Goal: Entertainment & Leisure: Consume media (video, audio)

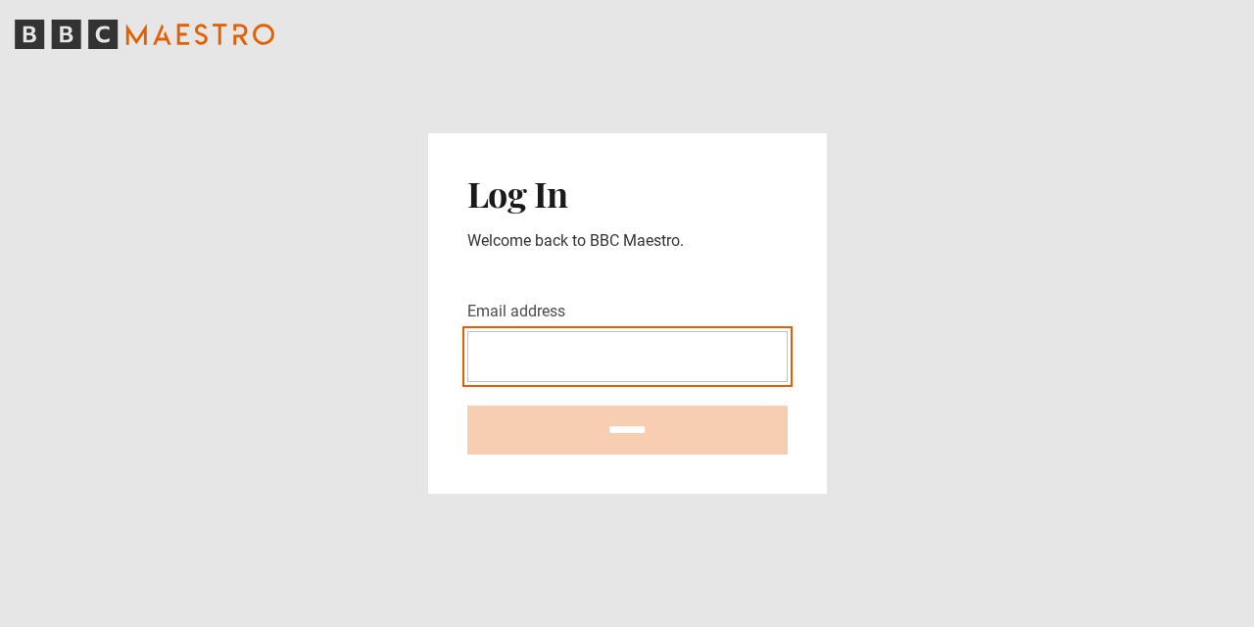
type input "**********"
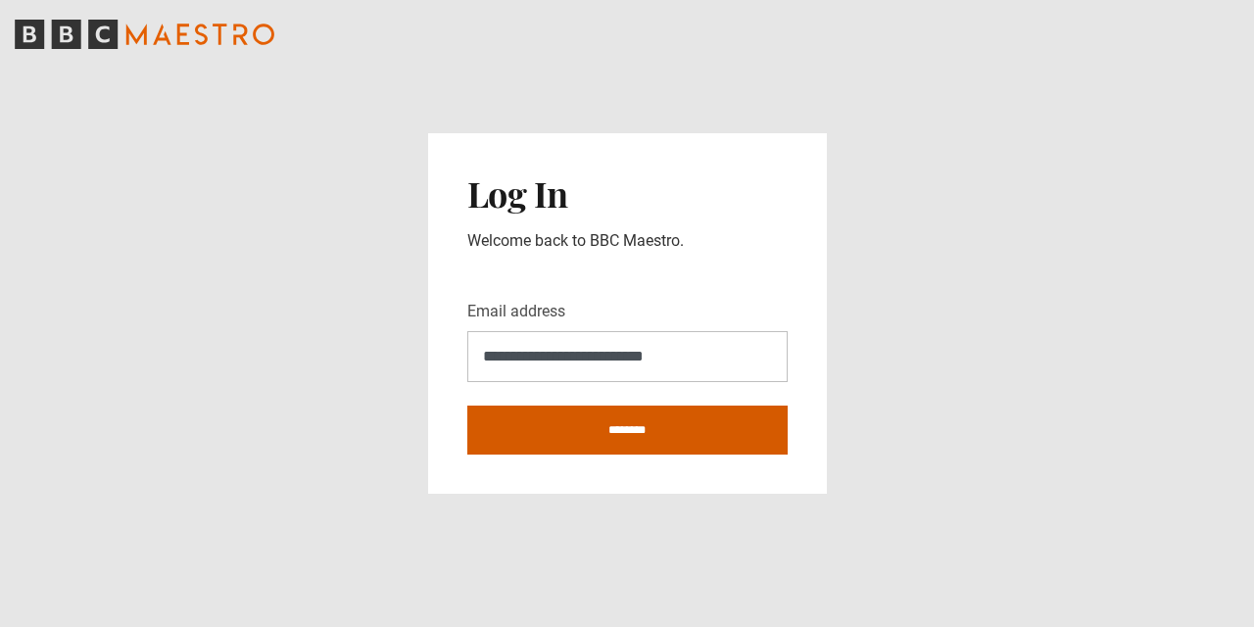
click at [657, 430] on input "********" at bounding box center [627, 430] width 320 height 49
type input "**********"
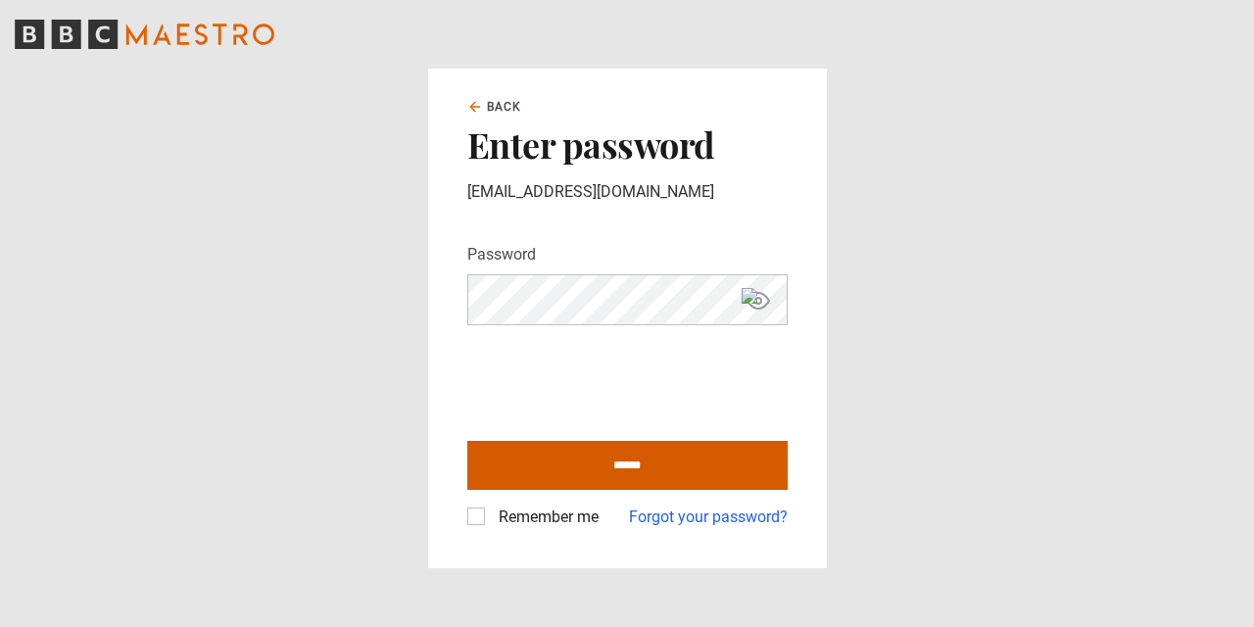
click at [637, 468] on input "******" at bounding box center [627, 465] width 320 height 49
type input "**********"
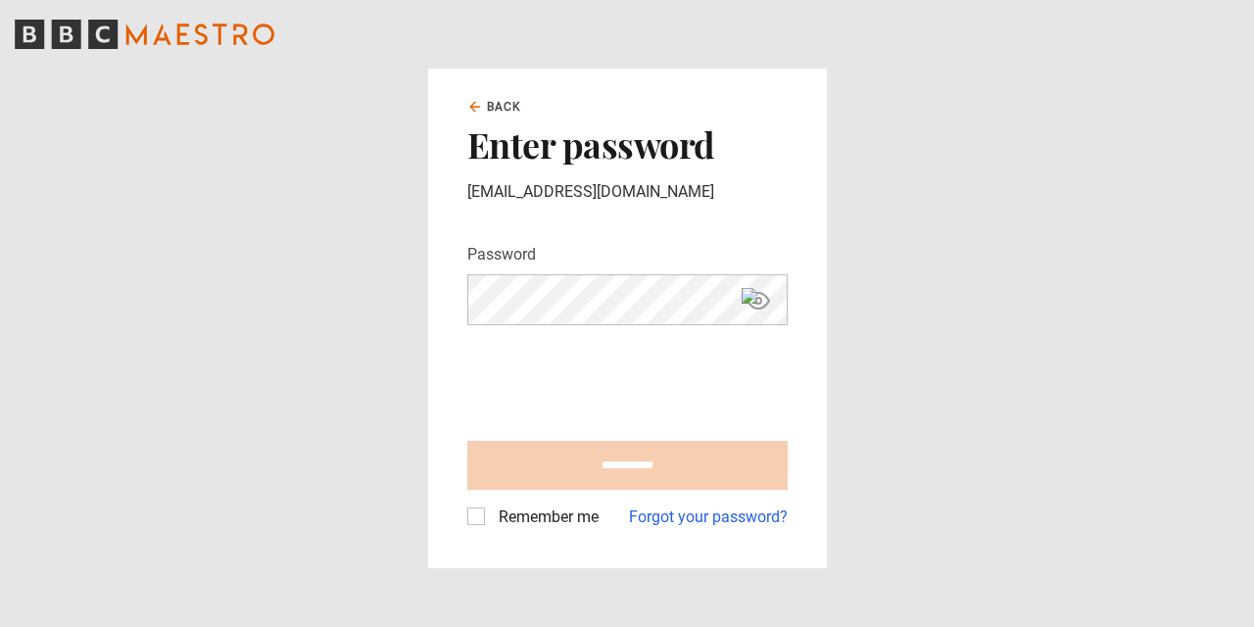
click at [491, 512] on label "Remember me" at bounding box center [545, 518] width 108 height 24
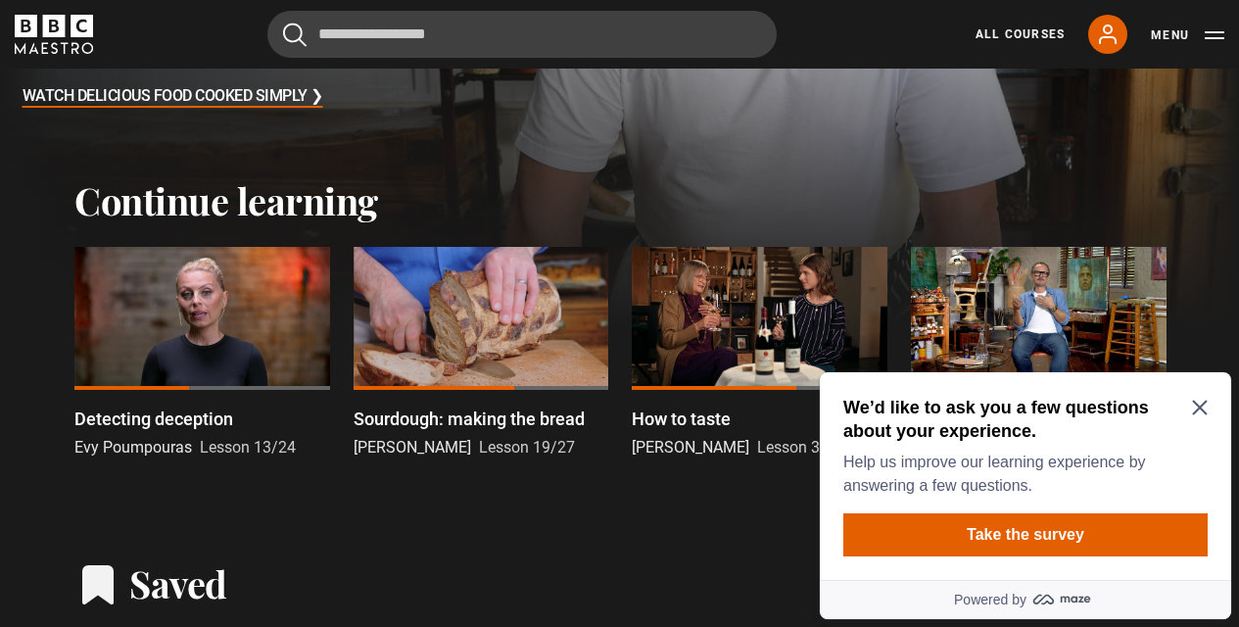
scroll to position [472, 0]
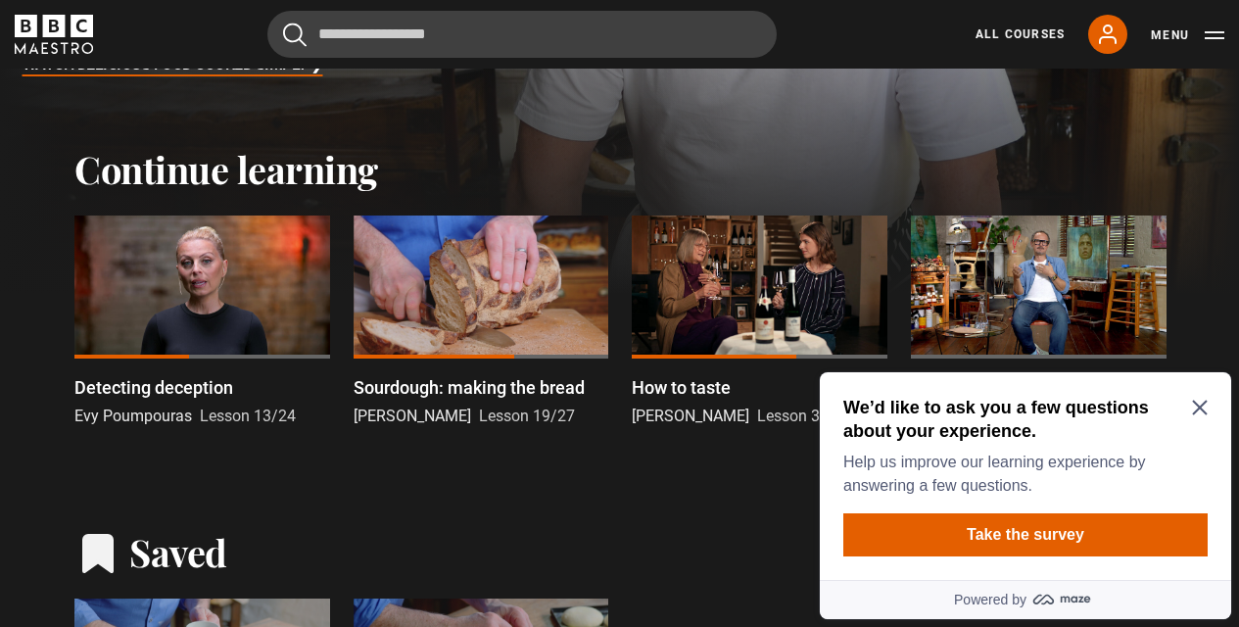
click at [490, 342] on div at bounding box center [482, 288] width 256 height 144
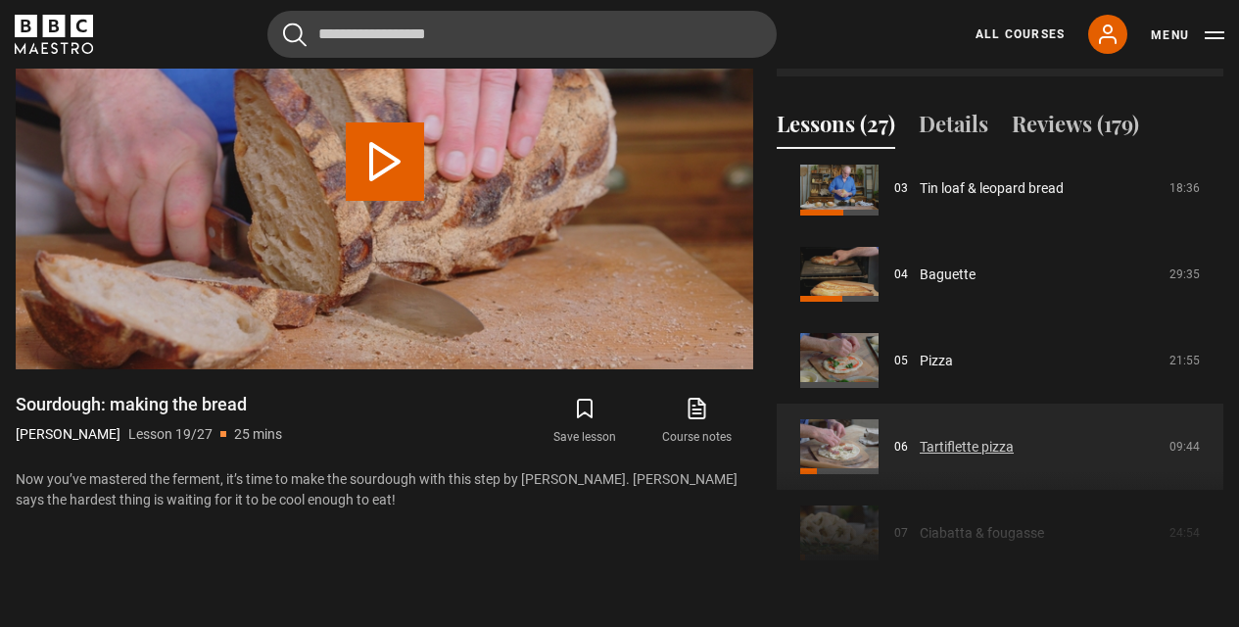
scroll to position [282, 0]
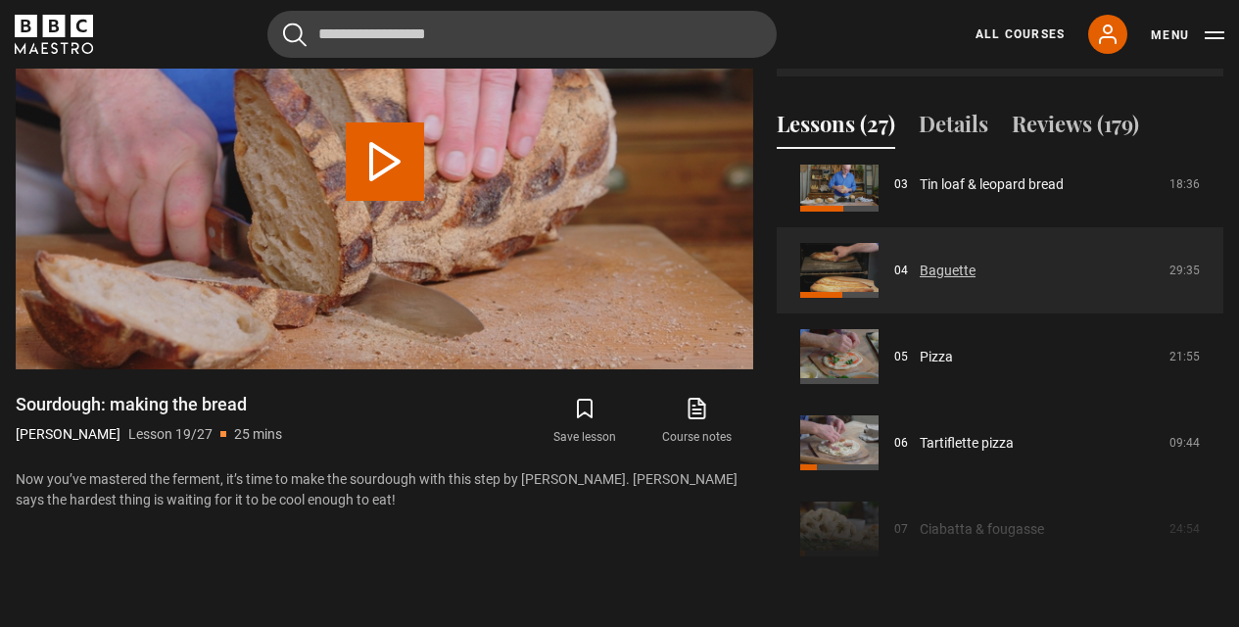
click at [942, 268] on link "Baguette" at bounding box center [948, 271] width 56 height 21
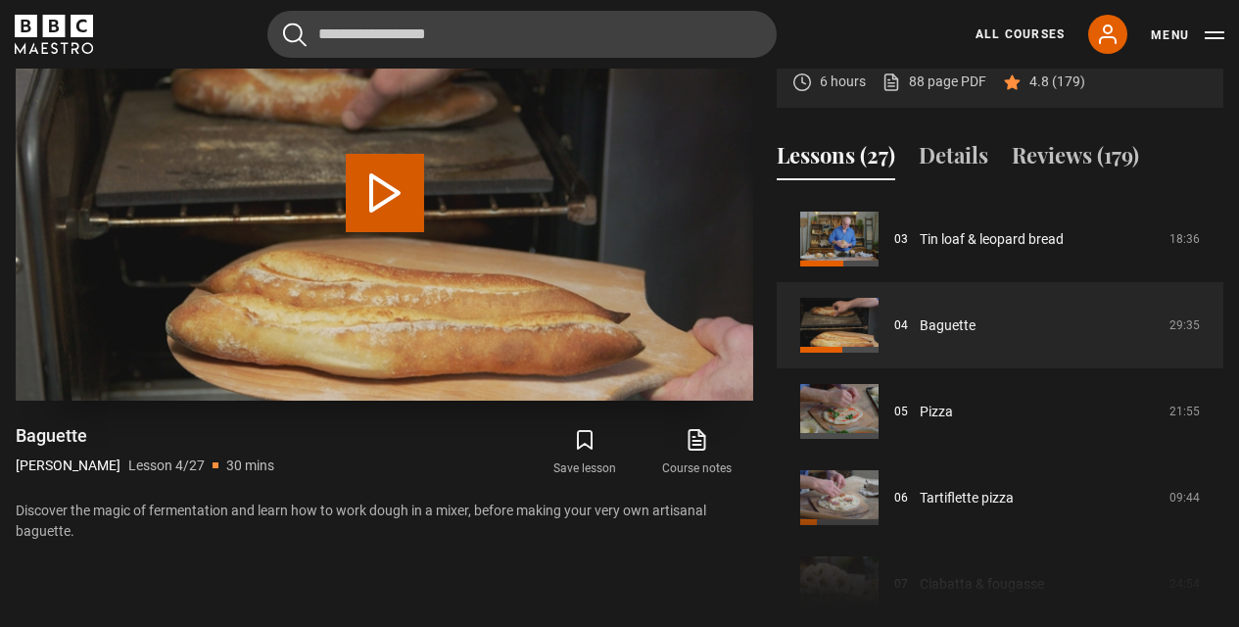
scroll to position [899, 0]
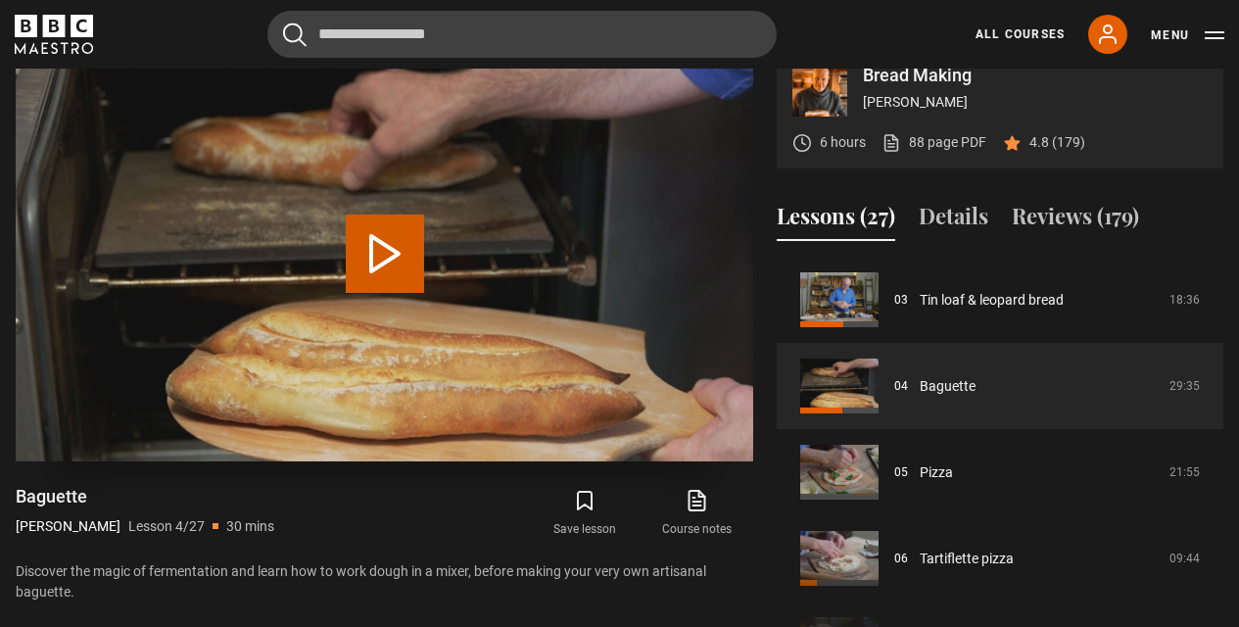
click at [386, 257] on button "Play Lesson Baguette" at bounding box center [385, 254] width 78 height 78
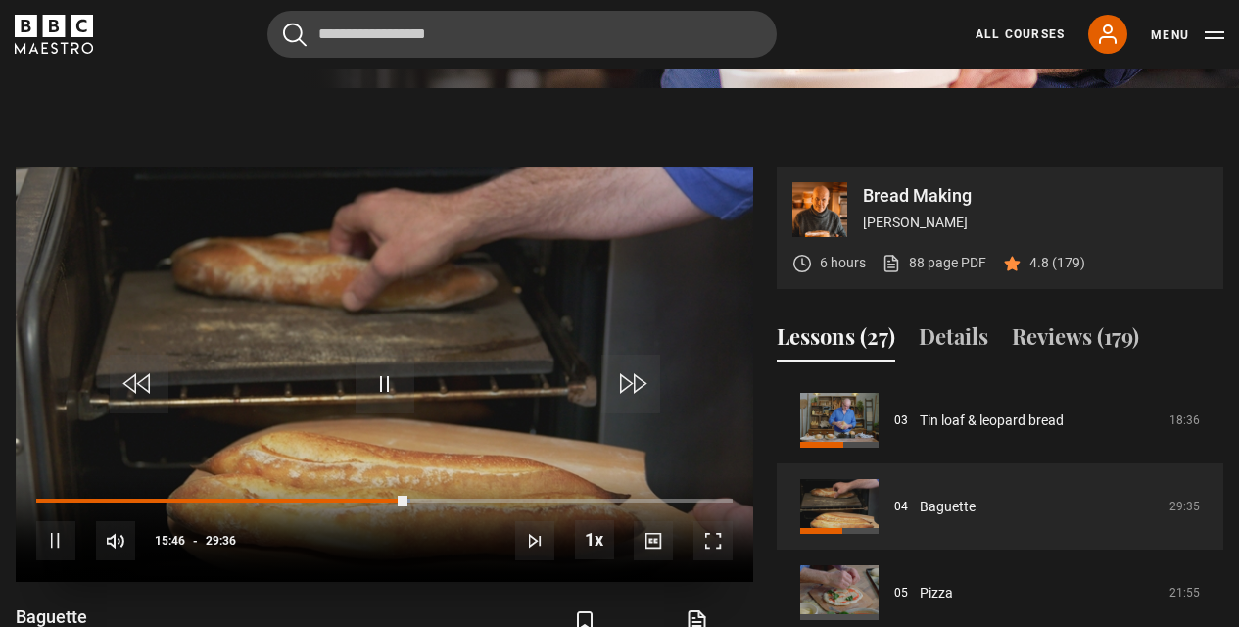
scroll to position [783, 0]
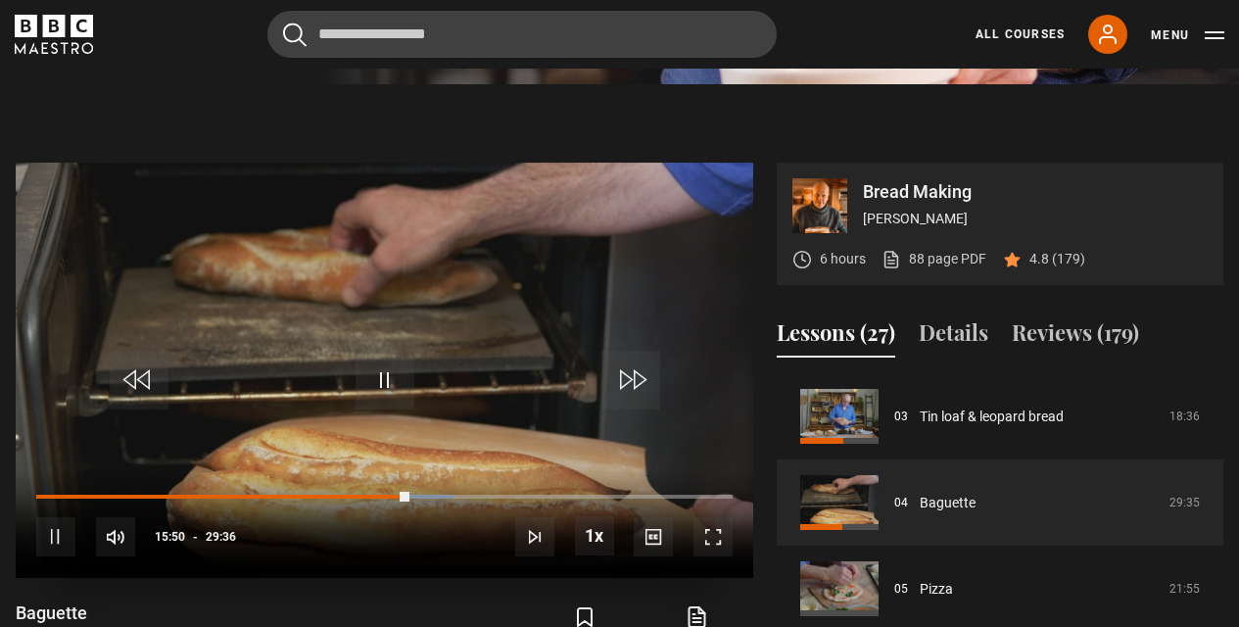
click at [339, 491] on div "10s Skip Back 10 seconds Pause 10s Skip Forward 10 seconds Loaded : 59.95% 12:2…" at bounding box center [385, 523] width 738 height 109
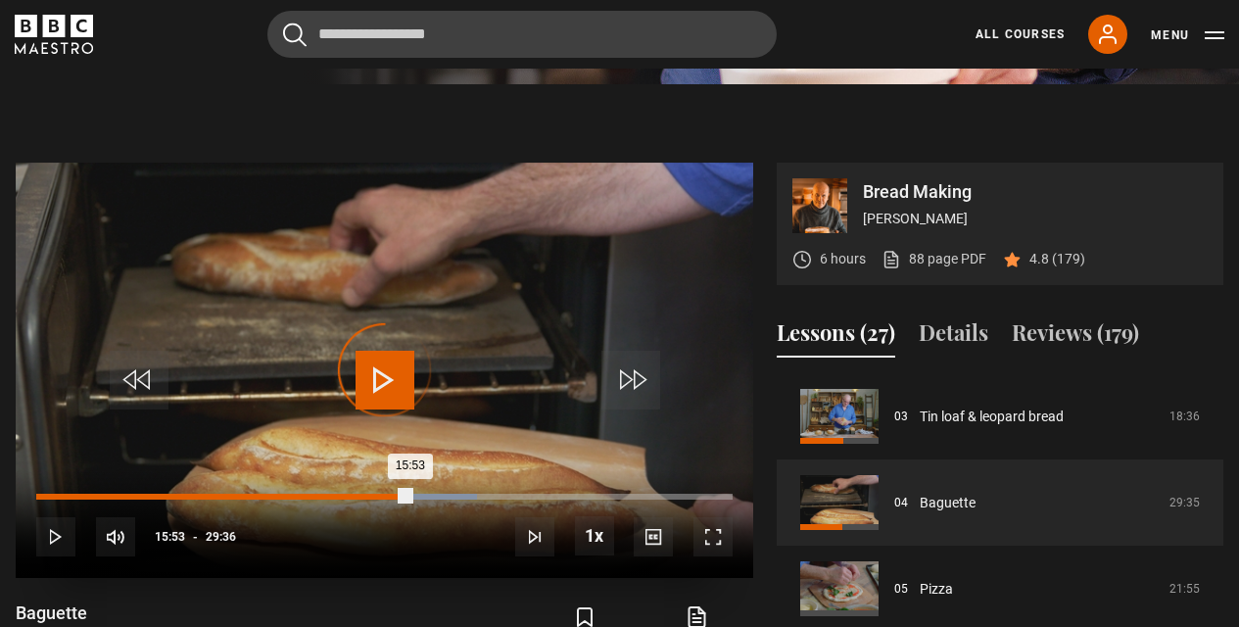
click at [320, 494] on div "12:04" at bounding box center [321, 497] width 3 height 6
click at [289, 495] on div "10:44" at bounding box center [290, 497] width 3 height 6
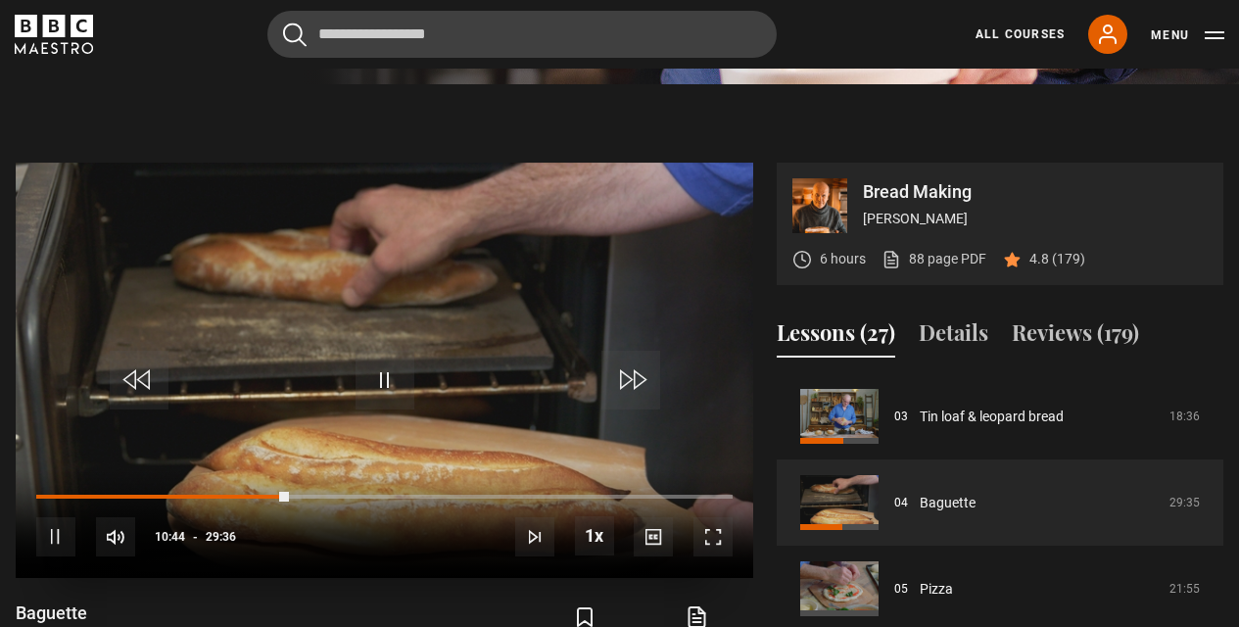
click at [228, 490] on div "10s Skip Back 10 seconds Pause 10s Skip Forward 10 seconds Loaded : 36.31% 10:4…" at bounding box center [385, 523] width 738 height 109
click at [157, 490] on div "10s Skip Back 10 seconds Pause 10s Skip Forward 10 seconds Loaded : 39.68% 05:3…" at bounding box center [385, 523] width 738 height 109
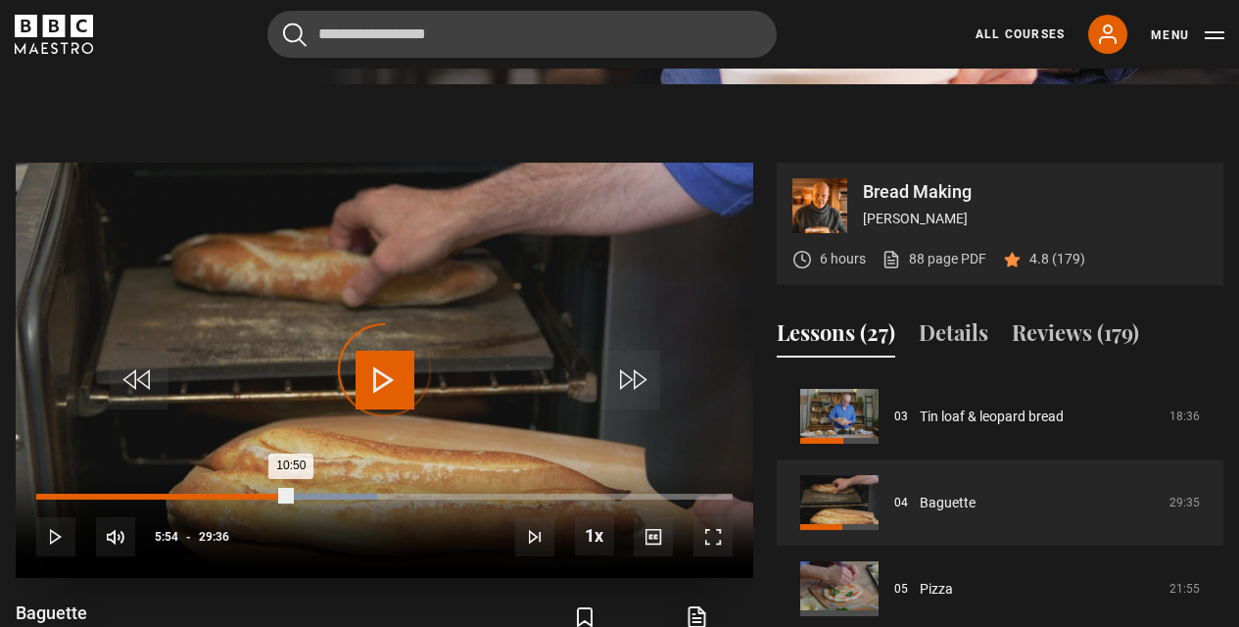
click at [175, 495] on div "05:54" at bounding box center [176, 497] width 3 height 6
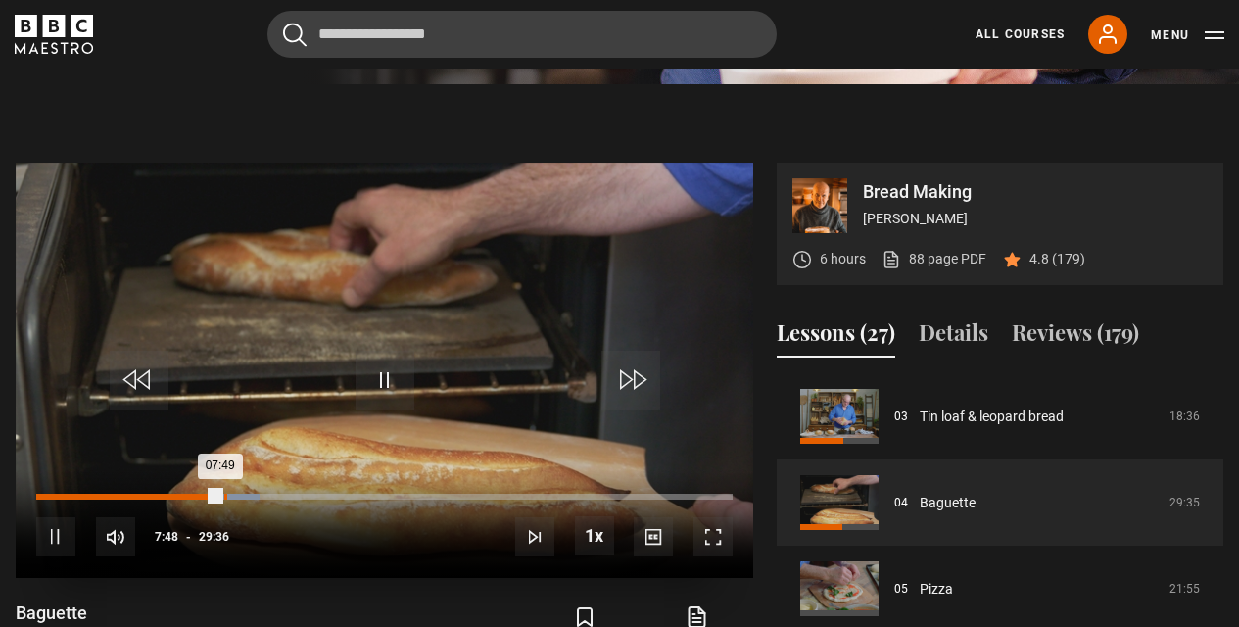
click at [225, 494] on div "07:59" at bounding box center [225, 497] width 3 height 6
click at [267, 492] on div "10s Skip Back 10 seconds Pause 10s Skip Forward 10 seconds Loaded : 36.59% 15:4…" at bounding box center [385, 523] width 738 height 109
click at [267, 491] on div "10s Skip Back 10 seconds Pause 10s Skip Forward 10 seconds Loaded : 36.59% 15:4…" at bounding box center [385, 523] width 738 height 109
click at [268, 494] on div "Loaded : 36.59% 09:52 10:30" at bounding box center [384, 497] width 697 height 6
click at [409, 494] on div "15:49" at bounding box center [410, 497] width 3 height 6
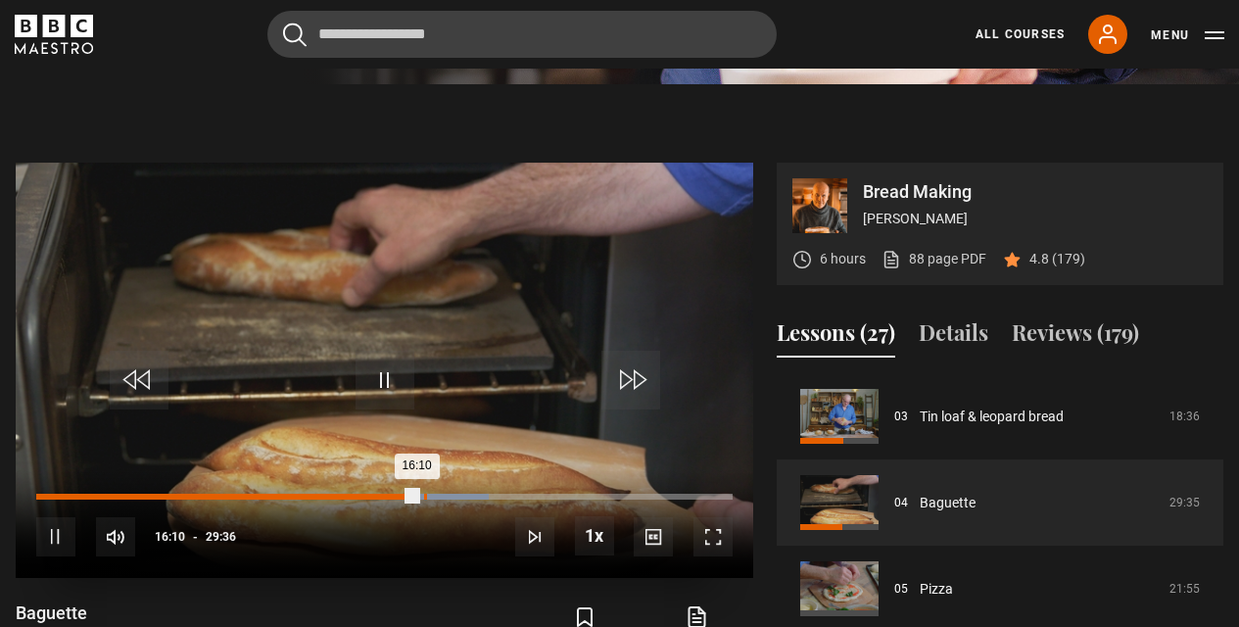
click at [424, 494] on div "16:29" at bounding box center [425, 497] width 3 height 6
click at [414, 494] on div "16:30" at bounding box center [230, 497] width 389 height 6
click at [464, 570] on div "10s Skip Back 10 seconds Pause 10s Skip Forward 10 seconds Loaded : 69.24% 15:5…" at bounding box center [385, 523] width 738 height 109
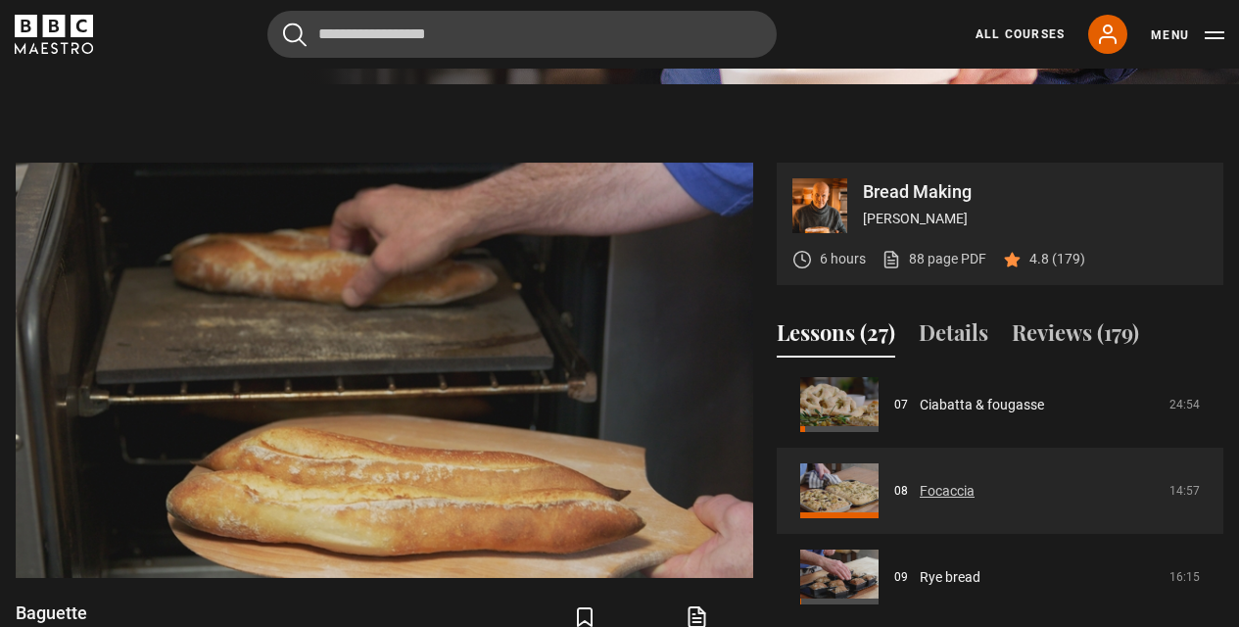
scroll to position [652, 0]
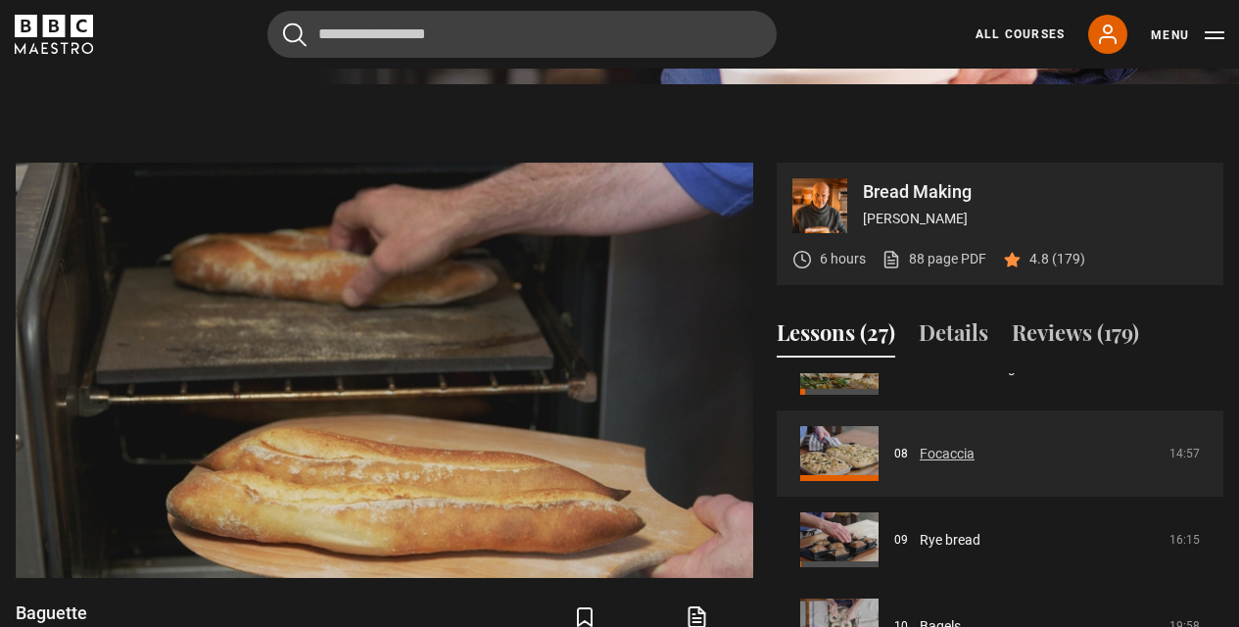
click at [920, 464] on link "Focaccia" at bounding box center [947, 454] width 55 height 21
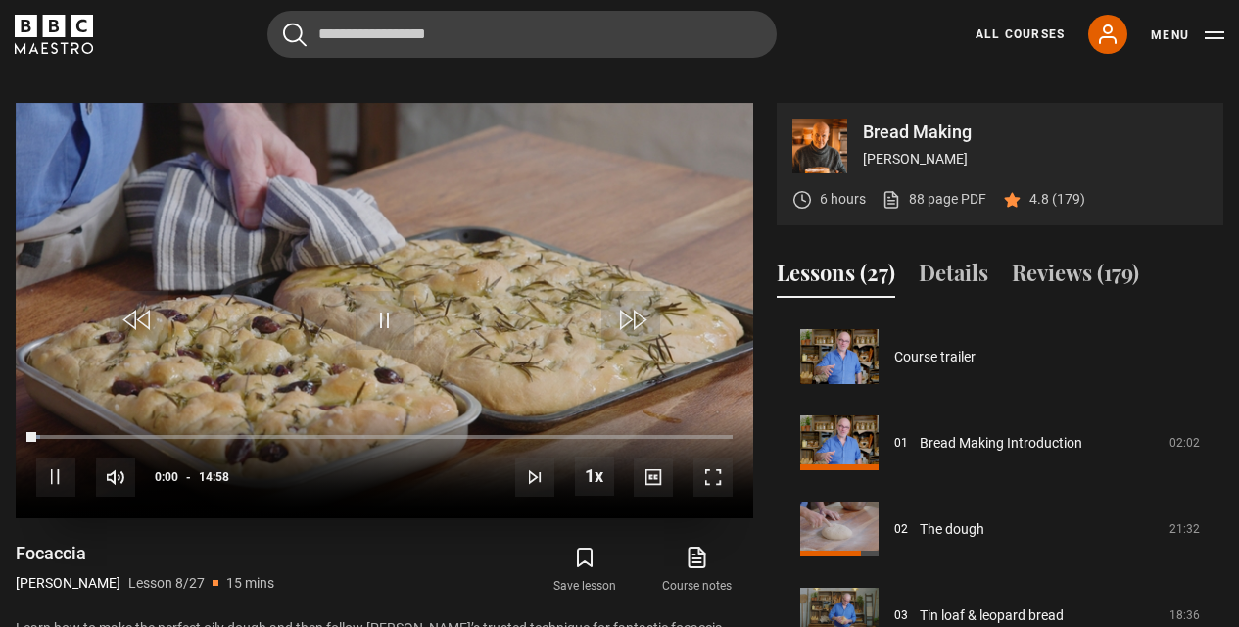
scroll to position [604, 0]
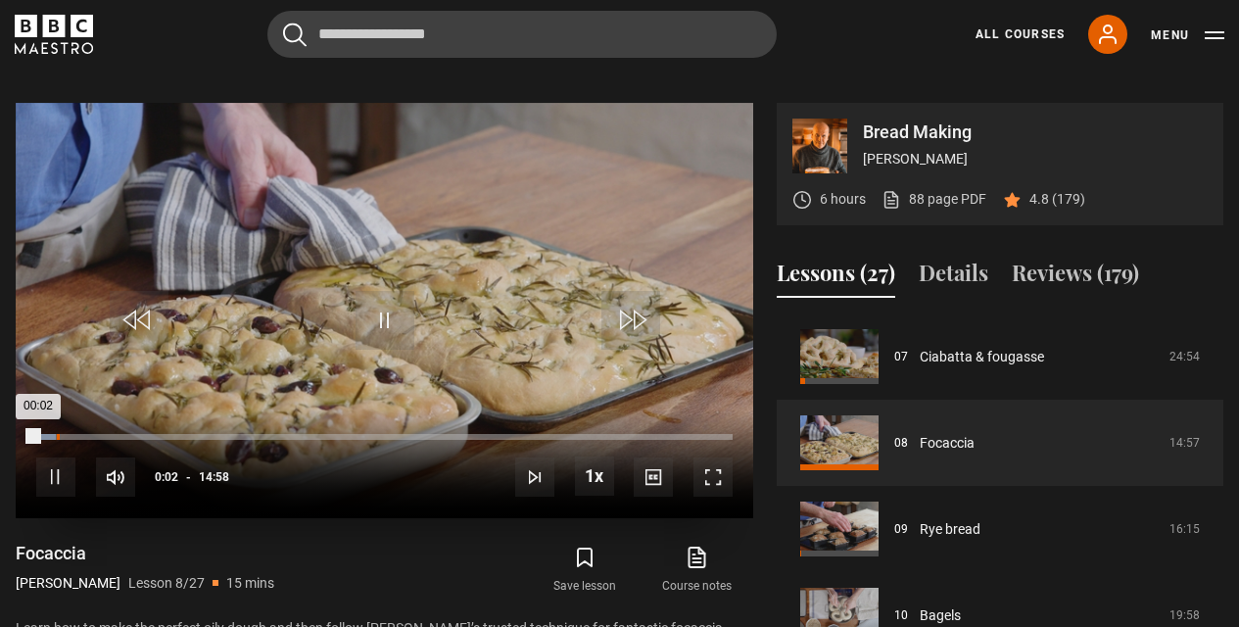
click at [57, 434] on div "Loaded : 2.78% 00:26 00:02" at bounding box center [384, 437] width 697 height 6
click at [72, 434] on div "00:46" at bounding box center [73, 437] width 3 height 6
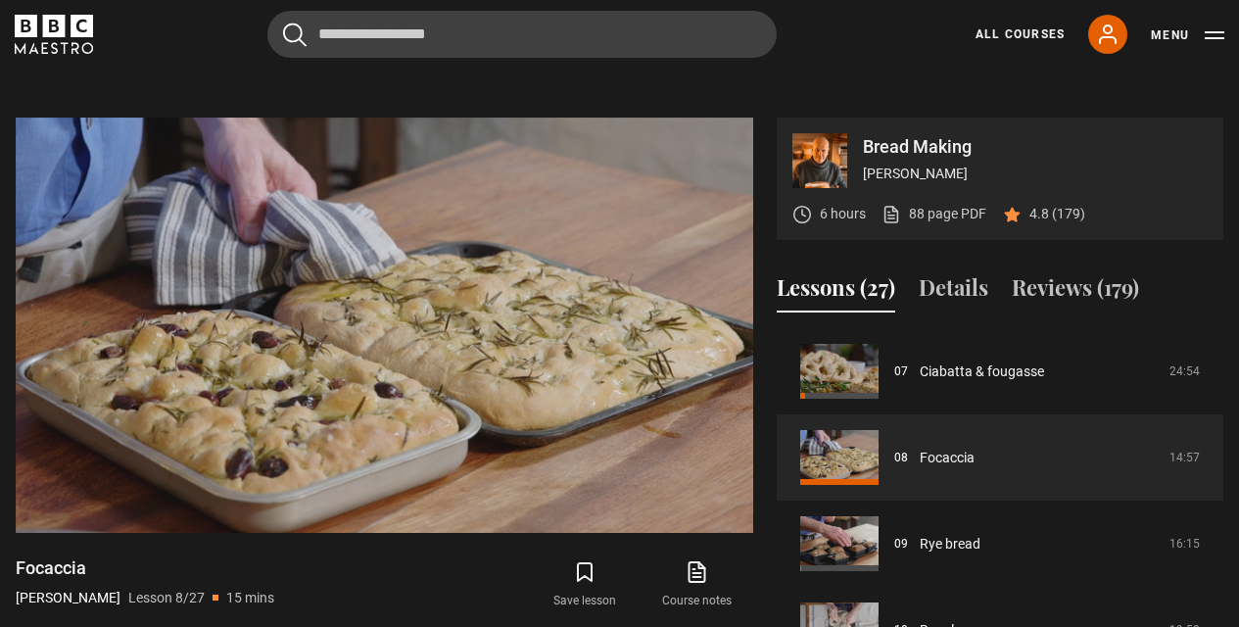
scroll to position [824, 0]
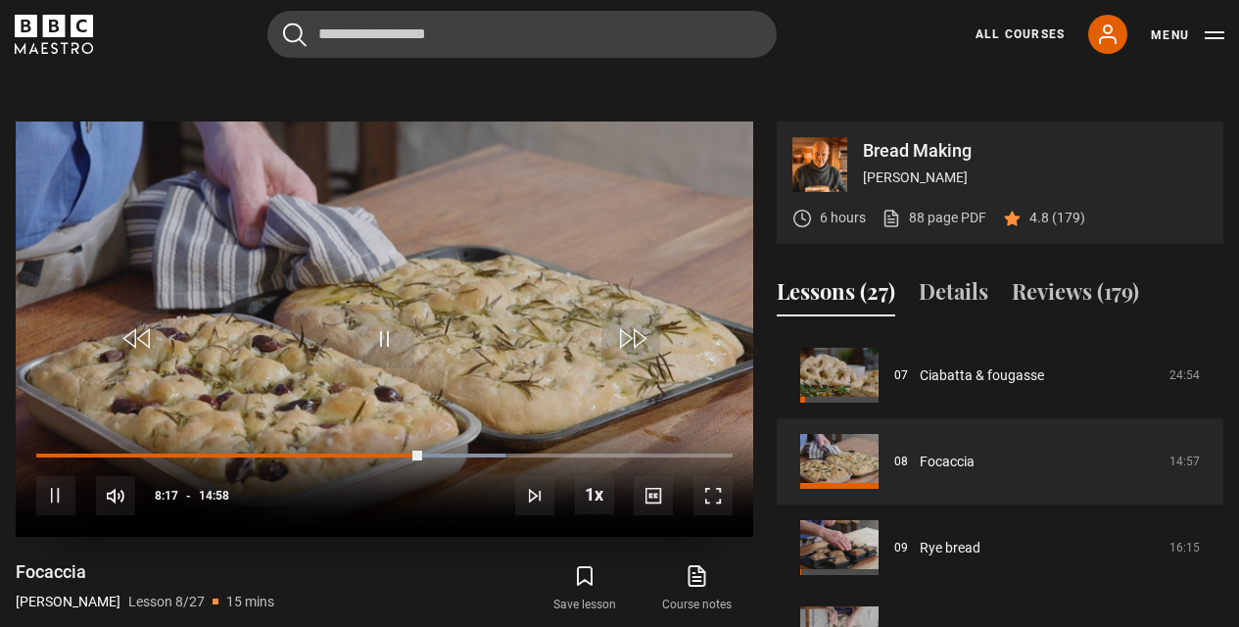
click at [428, 450] on div "10s Skip Back 10 seconds Pause 10s Skip Forward 10 seconds Loaded : 67.36% 08:4…" at bounding box center [385, 482] width 738 height 109
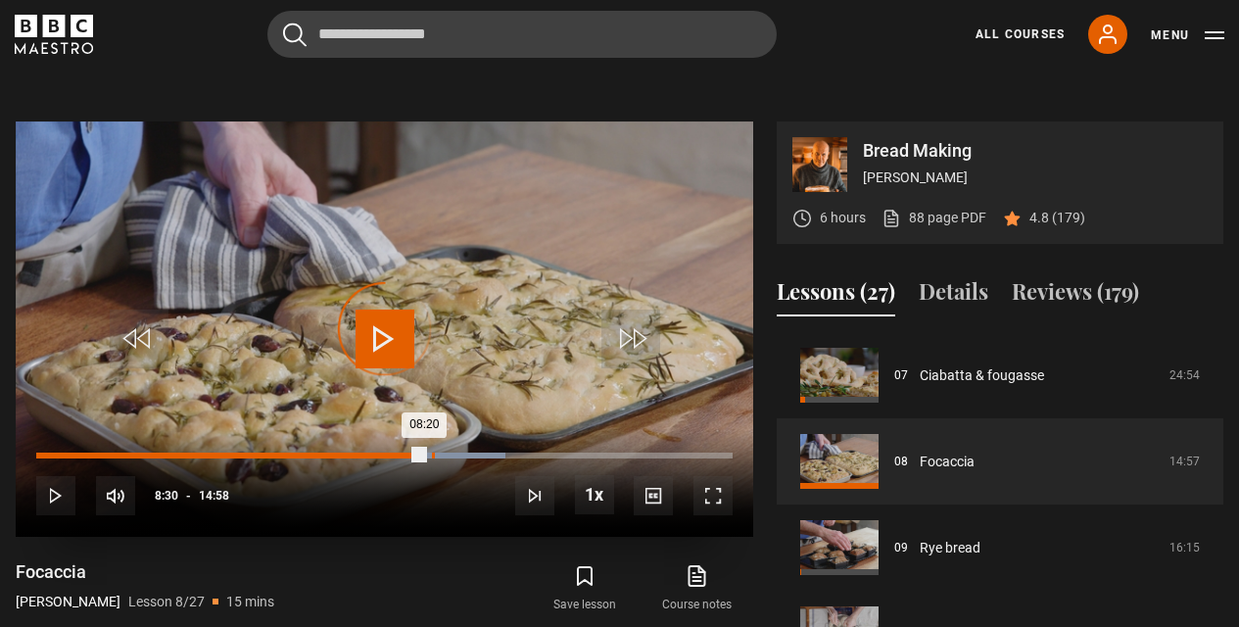
click at [432, 453] on div "08:30" at bounding box center [433, 456] width 3 height 6
